Goal: Find contact information: Find contact information

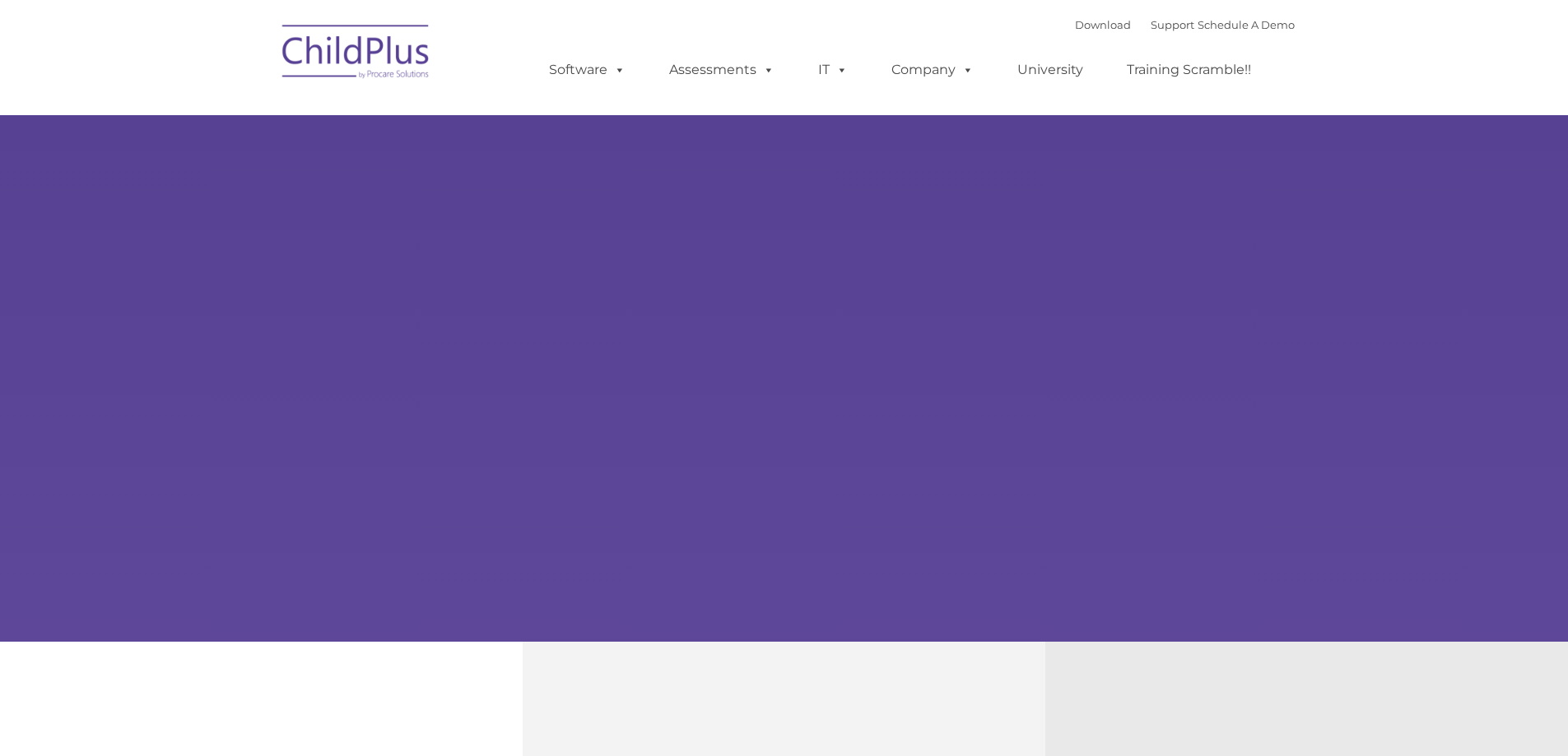
type input ""
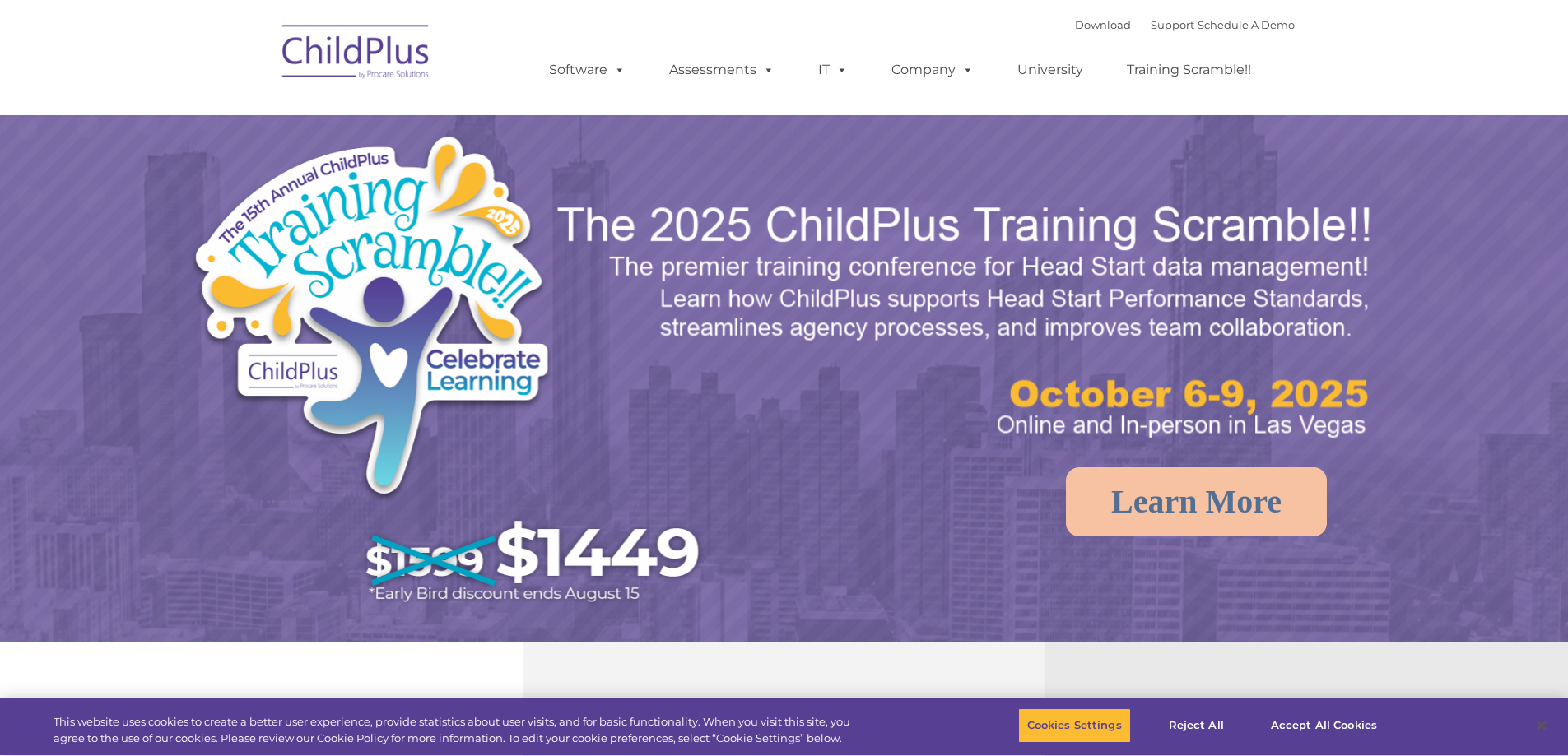
select select "MEDIUM"
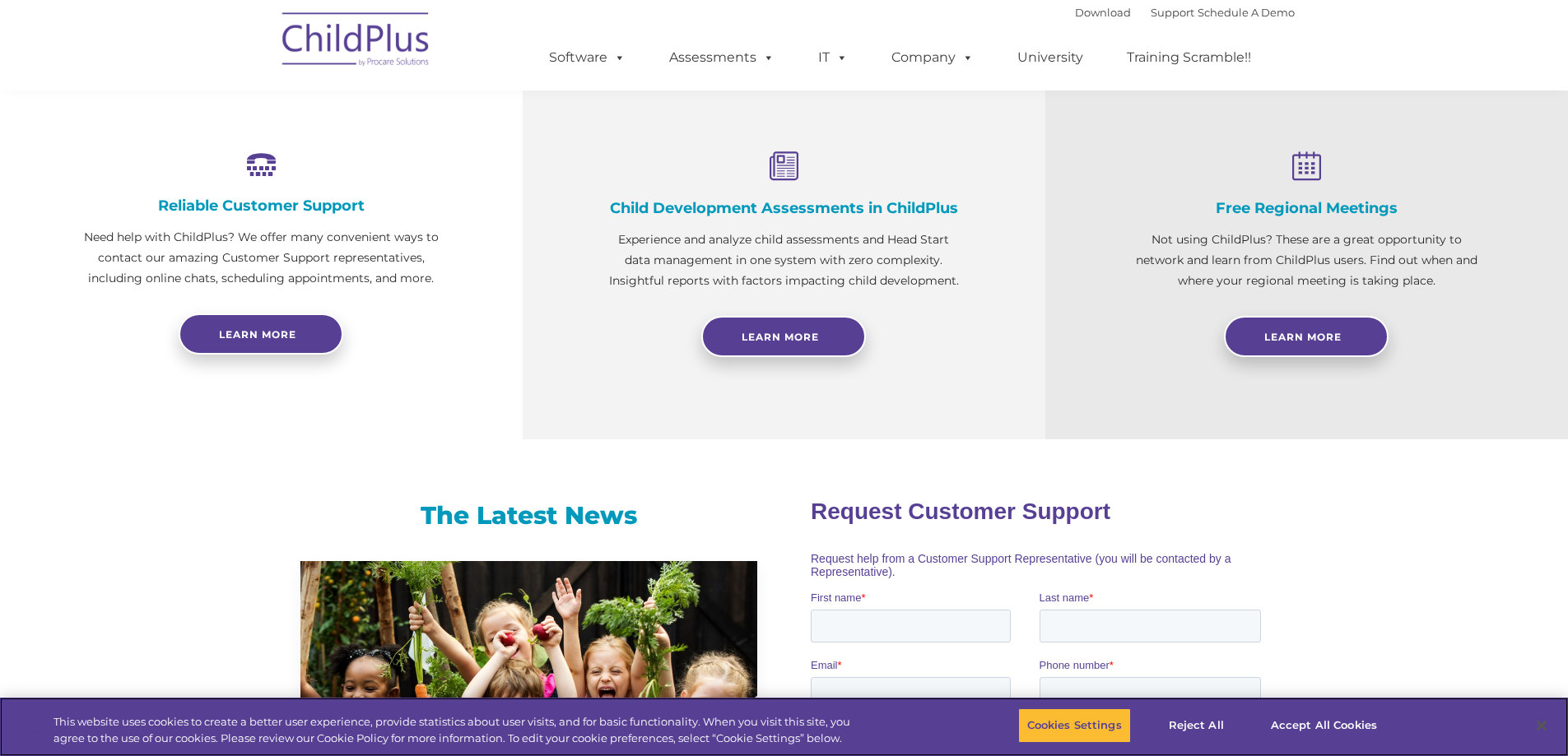
scroll to position [629, 0]
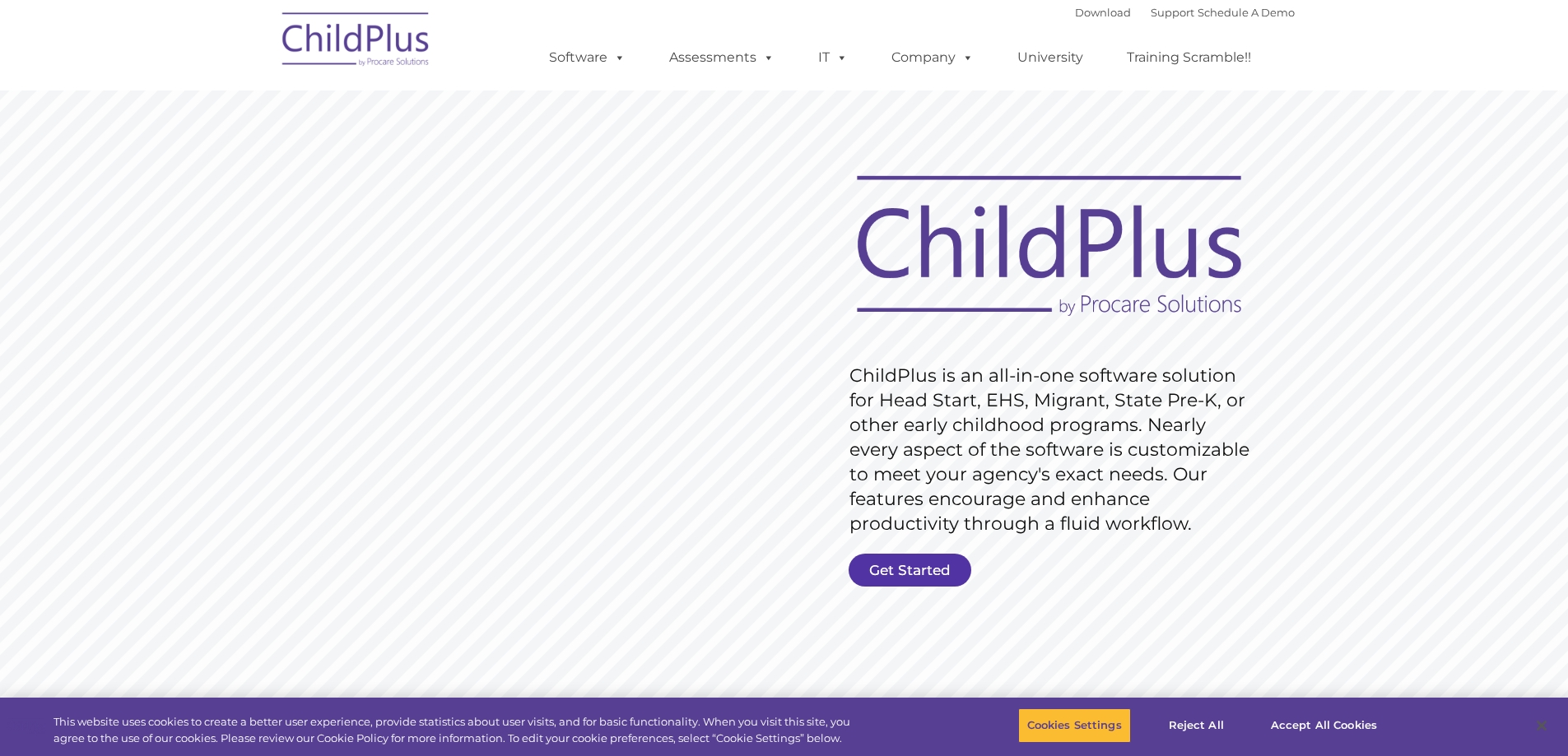
click at [938, 564] on link "Get Started" at bounding box center [910, 570] width 123 height 33
